Goal: Transaction & Acquisition: Obtain resource

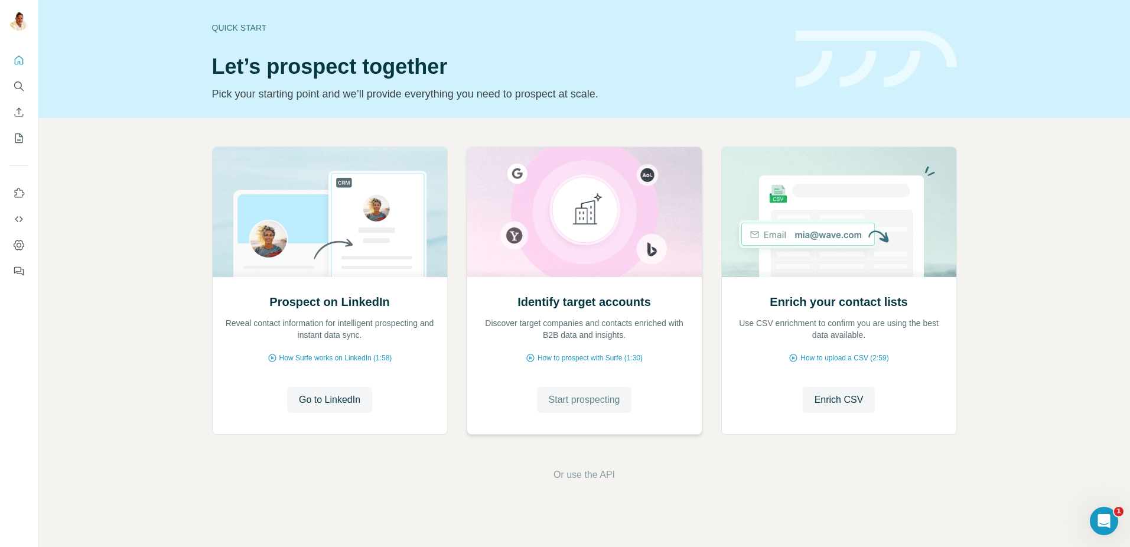
click at [589, 395] on span "Start prospecting" at bounding box center [584, 400] width 71 height 14
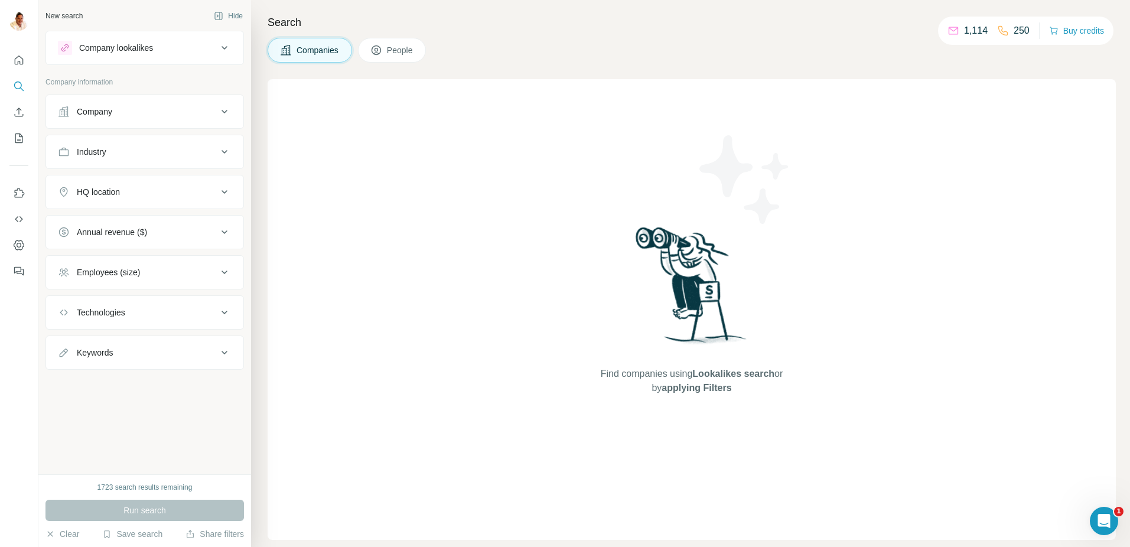
click at [158, 122] on button "Company" at bounding box center [144, 111] width 197 height 28
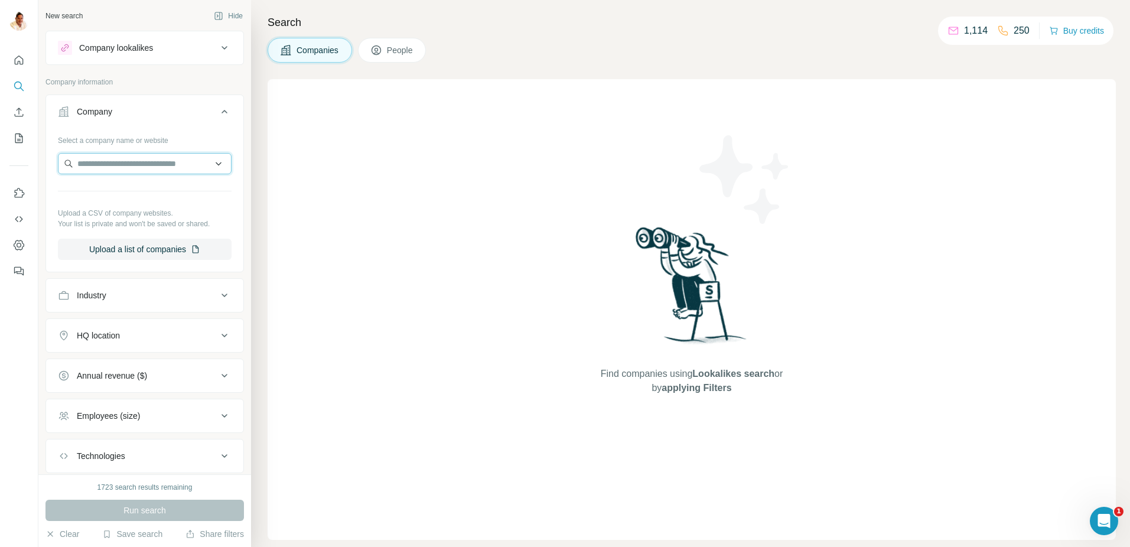
click at [149, 168] on input "text" at bounding box center [145, 163] width 174 height 21
paste input "**********"
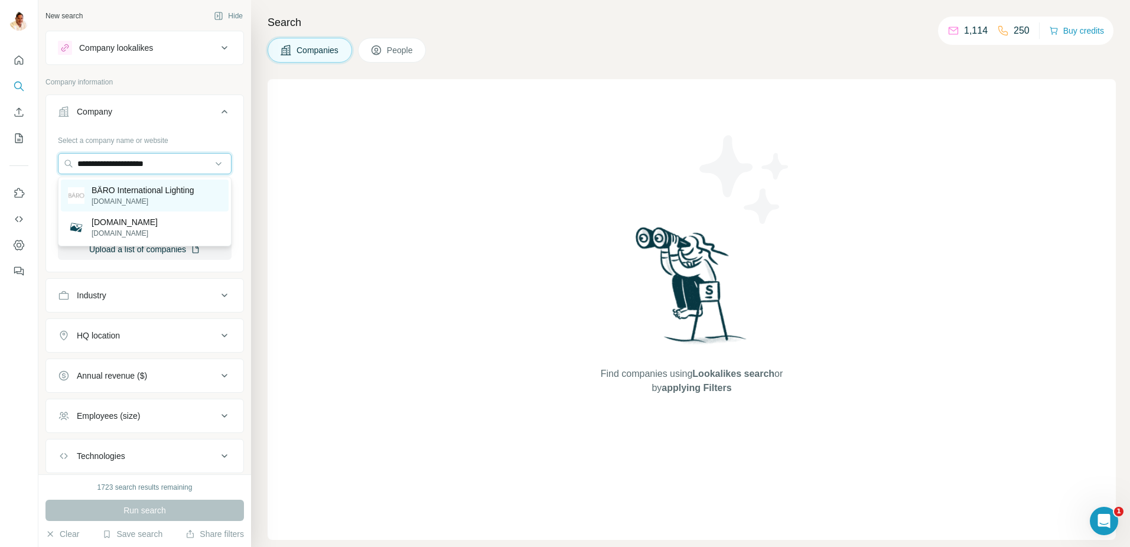
type input "**********"
click at [147, 197] on p "[DOMAIN_NAME]" at bounding box center [143, 201] width 103 height 11
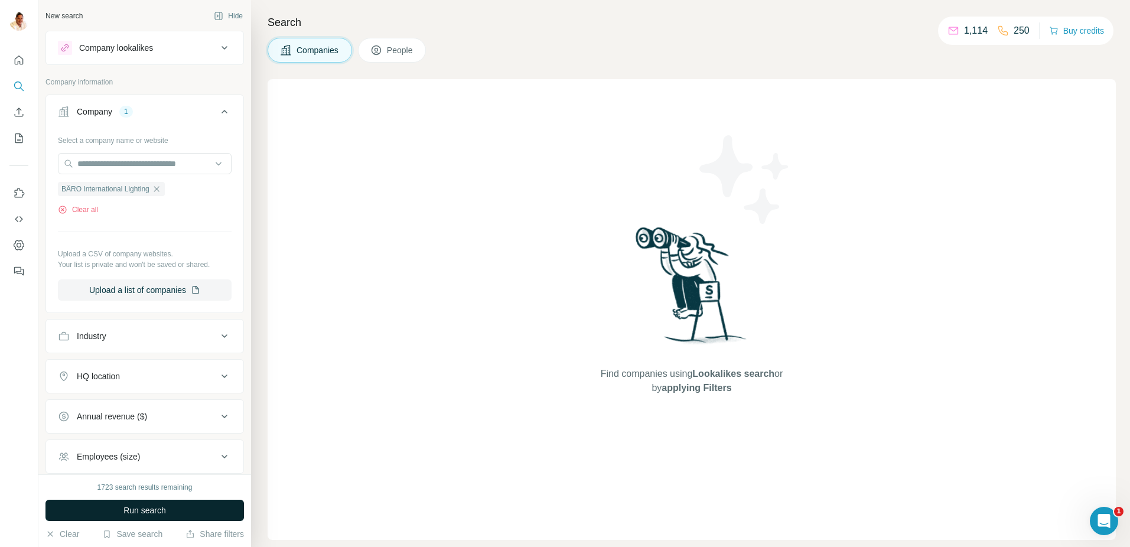
click at [177, 505] on button "Run search" at bounding box center [144, 510] width 198 height 21
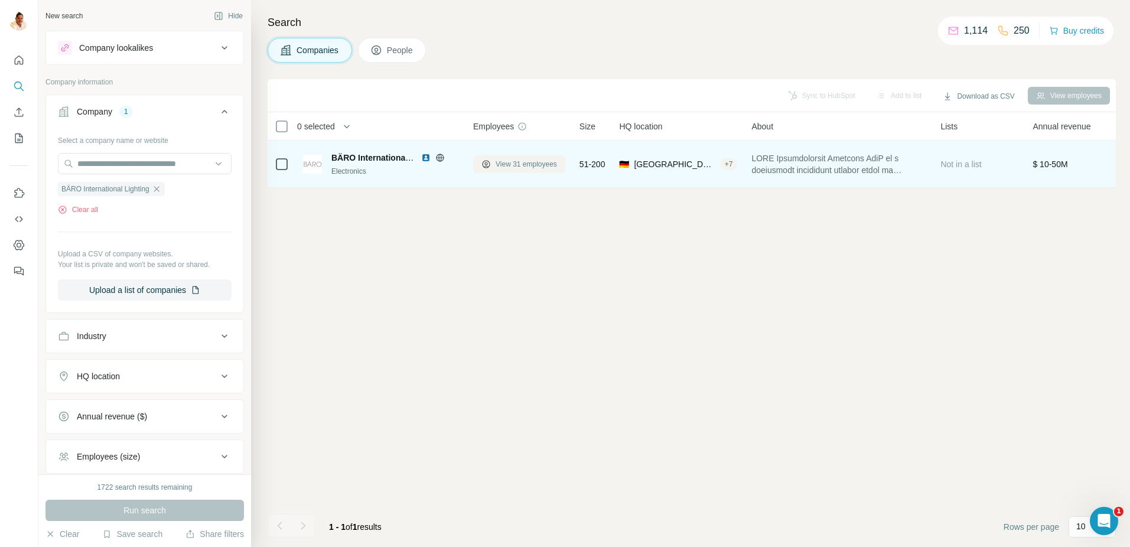
click at [539, 159] on span "View 31 employees" at bounding box center [526, 164] width 61 height 11
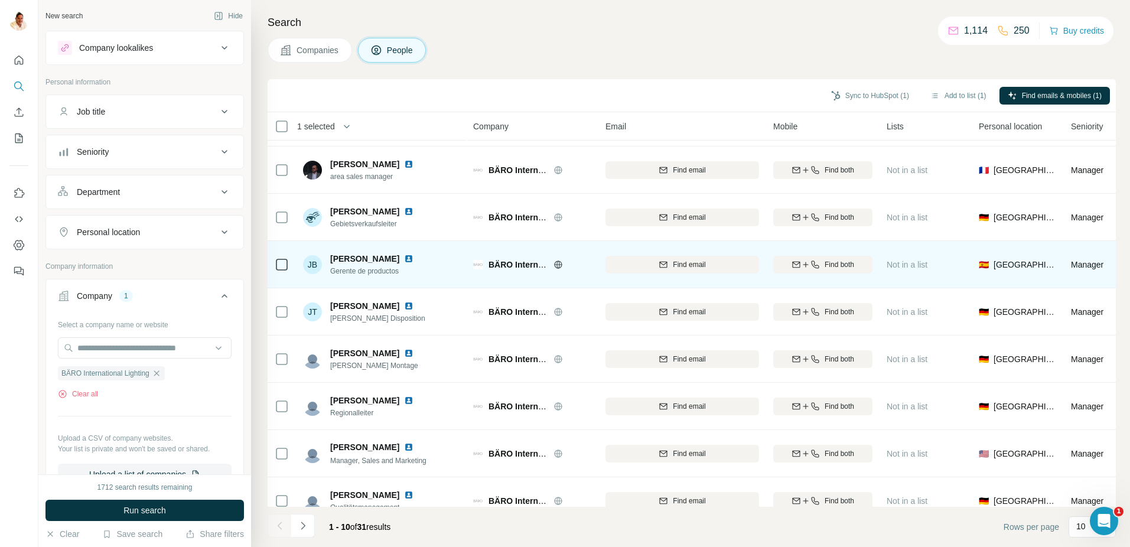
scroll to position [106, 0]
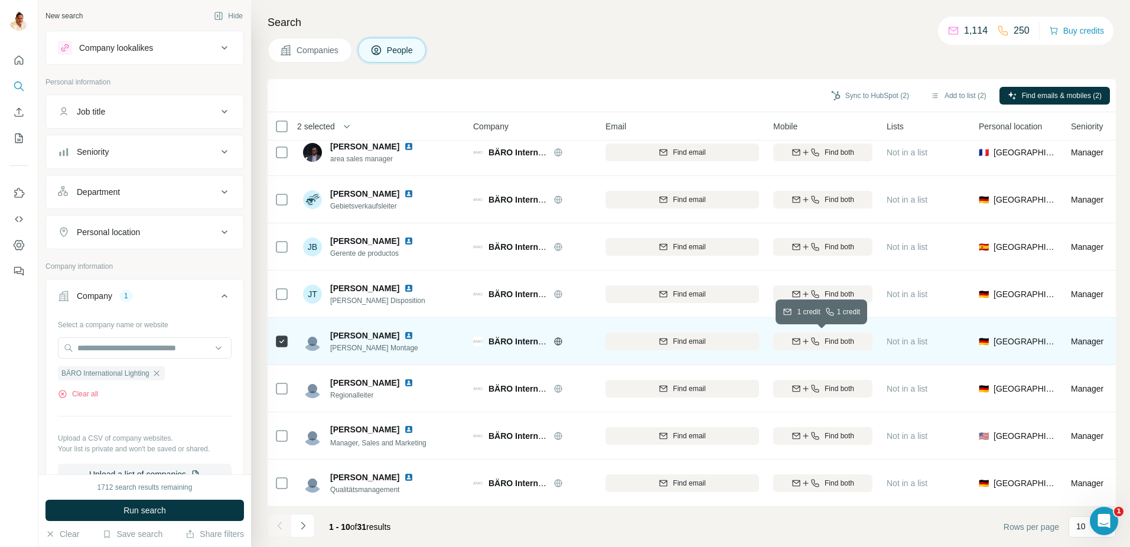
click at [828, 341] on span "Find both" at bounding box center [840, 341] width 30 height 11
click at [413, 336] on img at bounding box center [408, 335] width 9 height 9
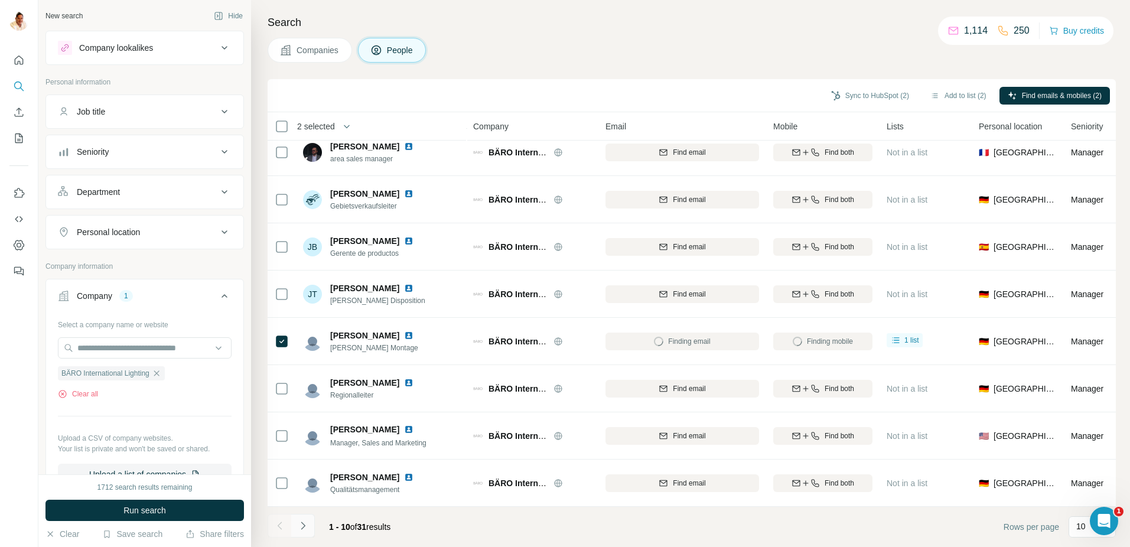
click at [308, 524] on button "Navigate to next page" at bounding box center [303, 526] width 24 height 24
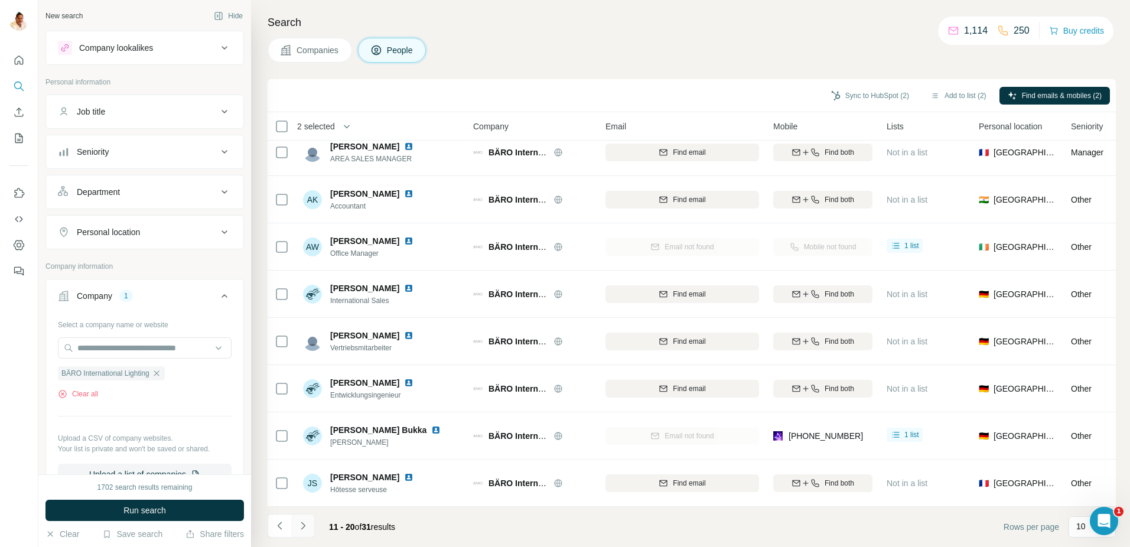
click at [303, 529] on icon "Navigate to next page" at bounding box center [303, 526] width 12 height 12
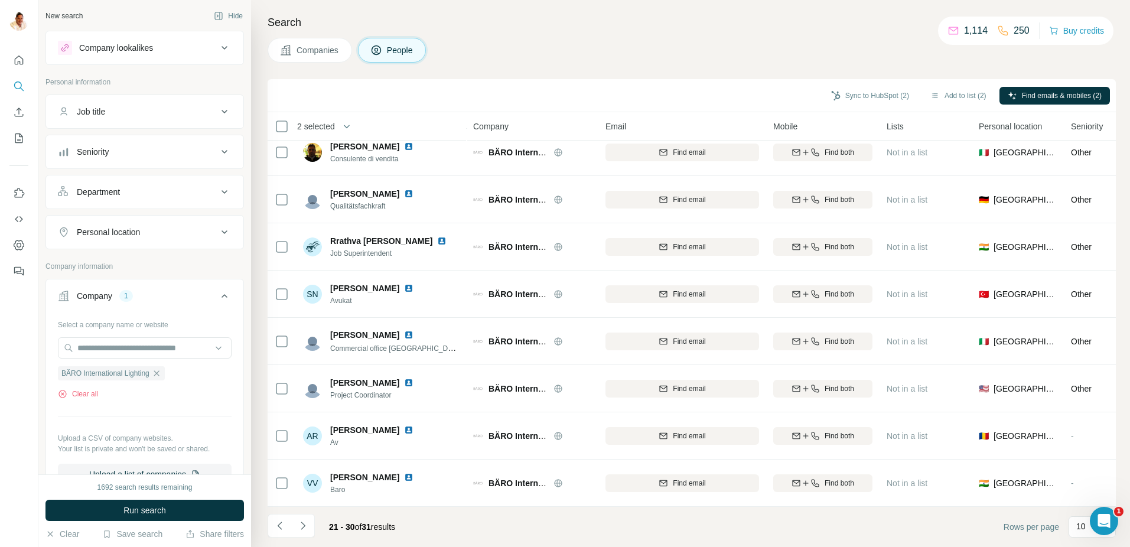
click at [306, 523] on icon "Navigate to next page" at bounding box center [303, 526] width 12 height 12
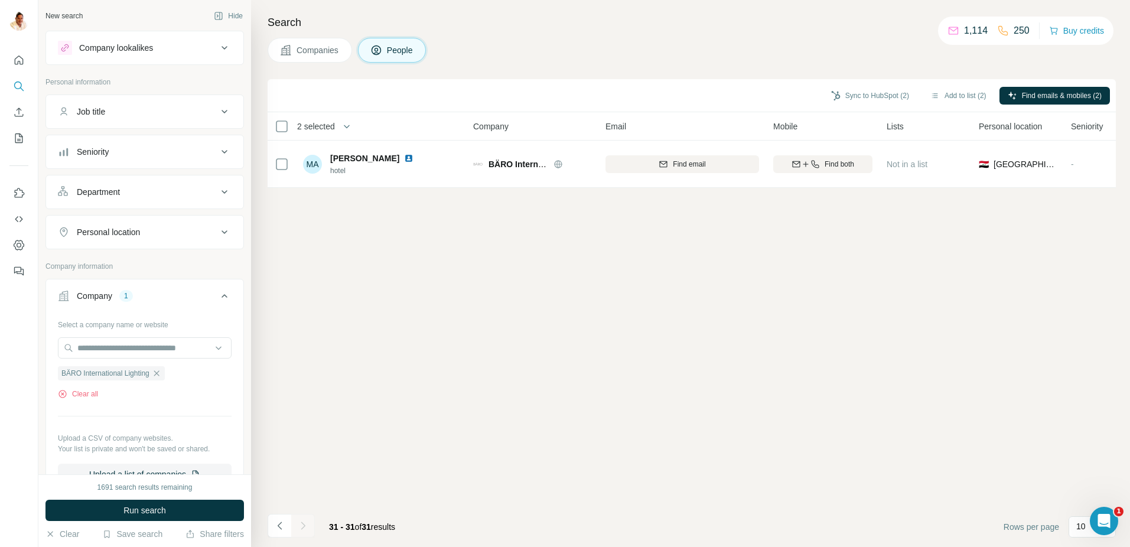
scroll to position [0, 0]
click at [284, 527] on icon "Navigate to previous page" at bounding box center [280, 526] width 12 height 12
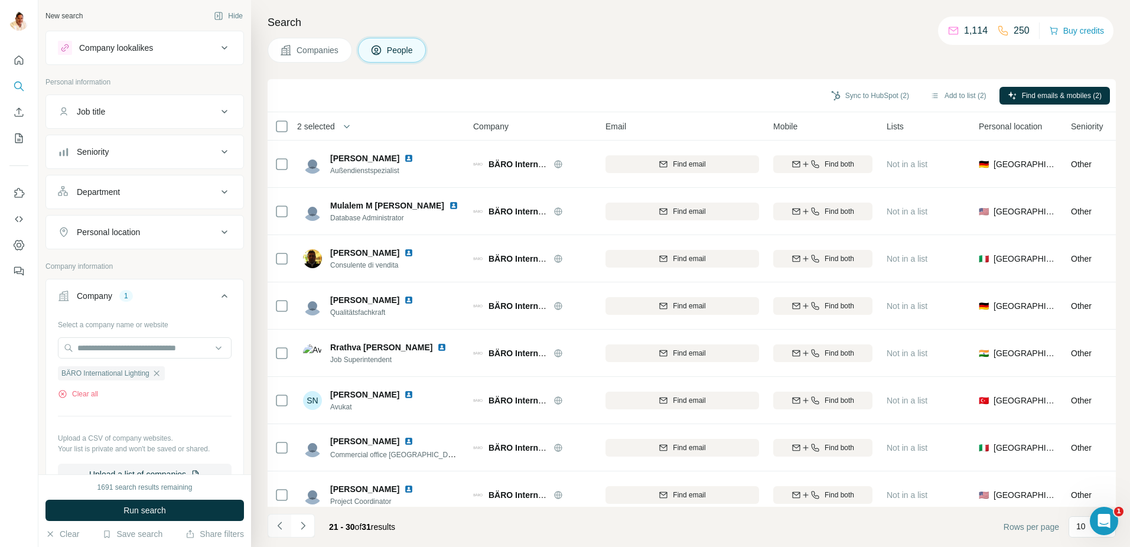
click at [284, 527] on icon "Navigate to previous page" at bounding box center [280, 526] width 12 height 12
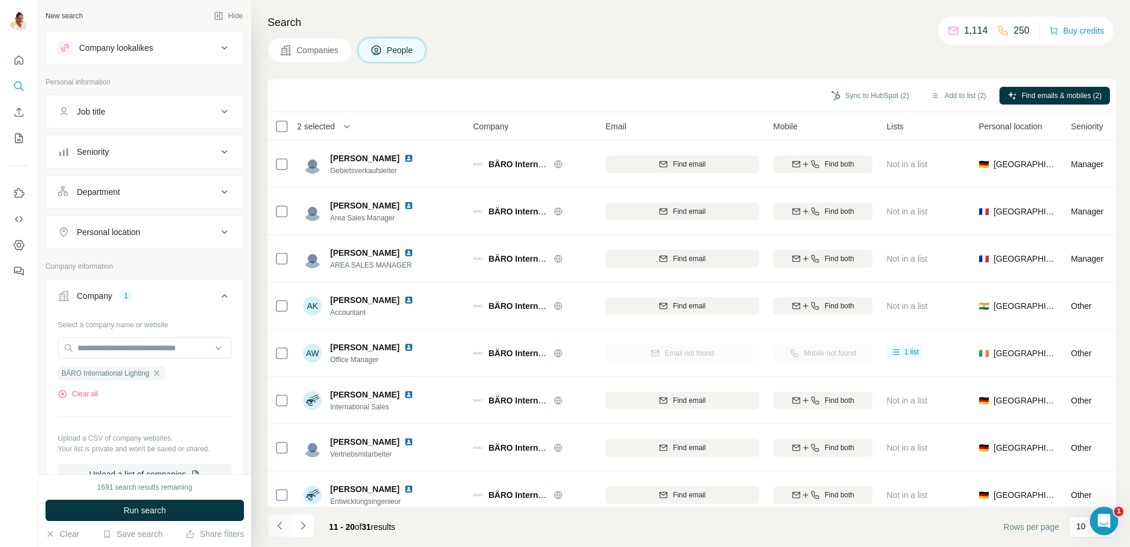
click at [284, 527] on icon "Navigate to previous page" at bounding box center [280, 526] width 12 height 12
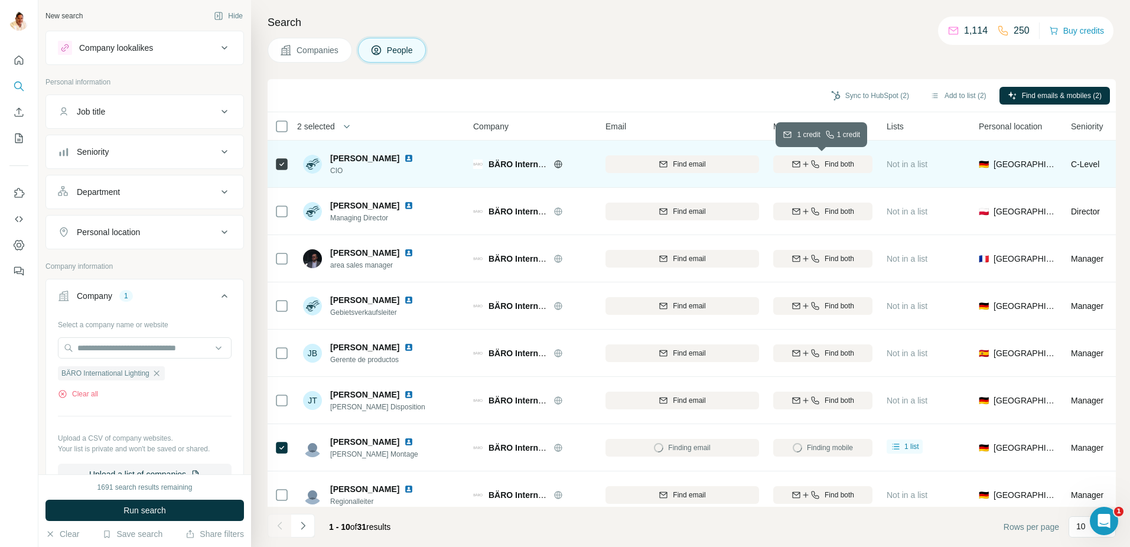
click at [837, 167] on span "Find both" at bounding box center [840, 164] width 30 height 11
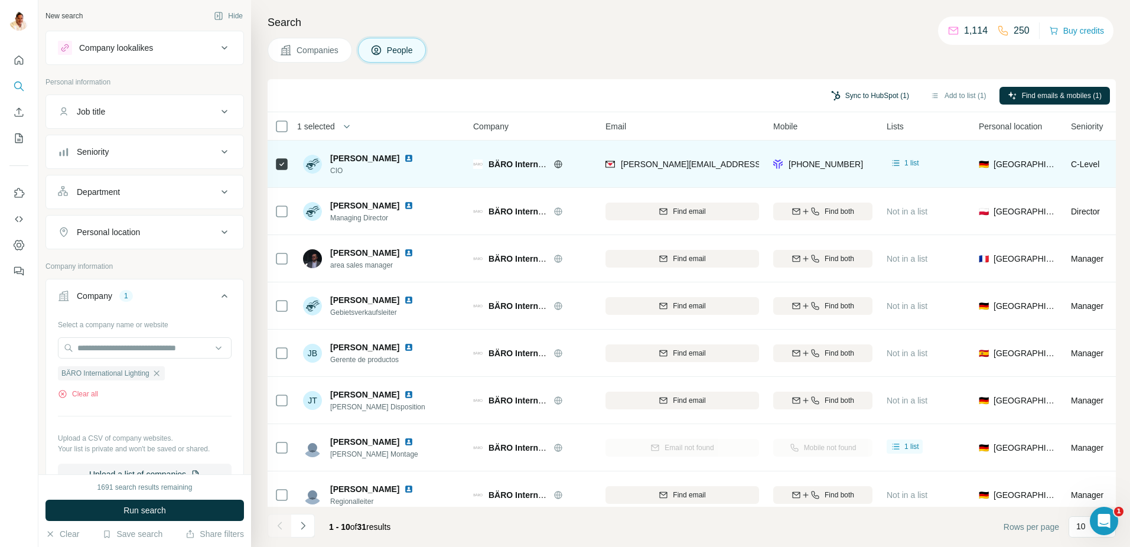
click at [843, 96] on button "Sync to HubSpot (1)" at bounding box center [870, 96] width 95 height 18
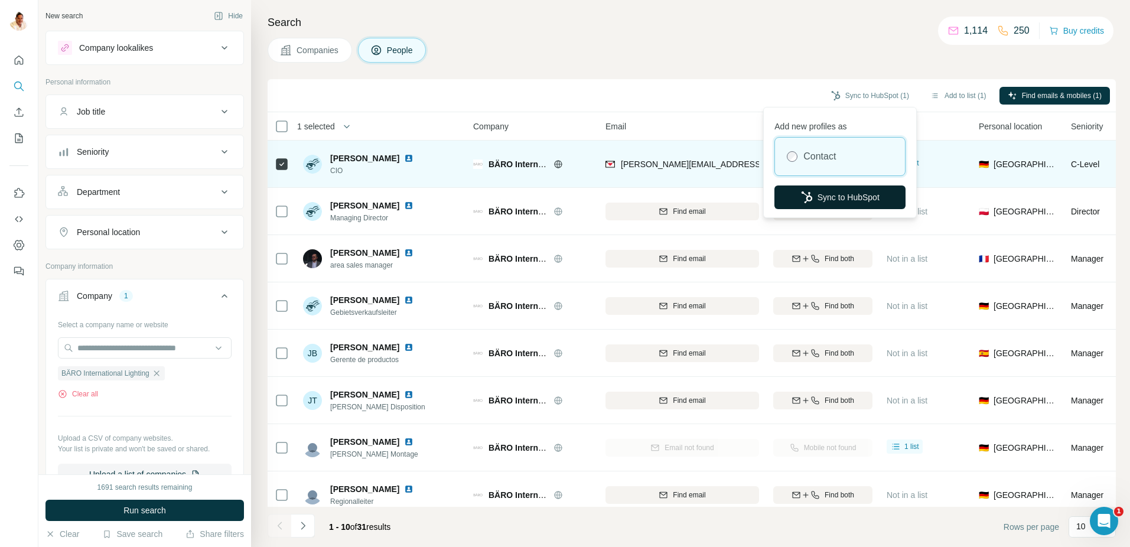
click at [822, 197] on button "Sync to HubSpot" at bounding box center [839, 197] width 131 height 24
